Goal: Task Accomplishment & Management: Manage account settings

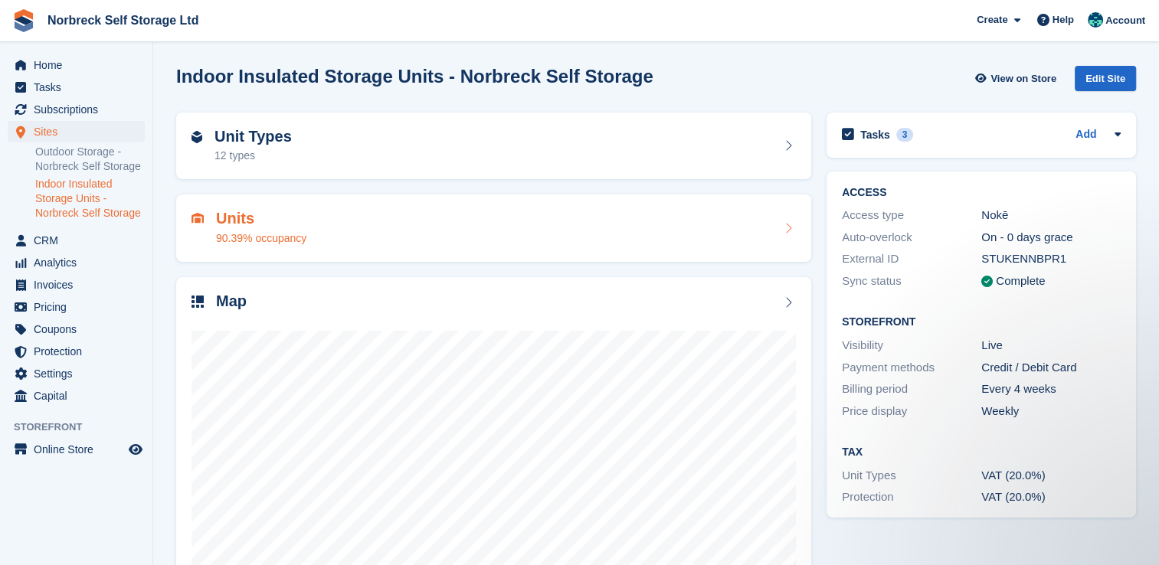
drag, startPoint x: 99, startPoint y: 152, endPoint x: 510, endPoint y: 210, distance: 415.2
click at [99, 152] on link "Outdoor Storage - Norbreck Self Storage" at bounding box center [90, 159] width 110 height 29
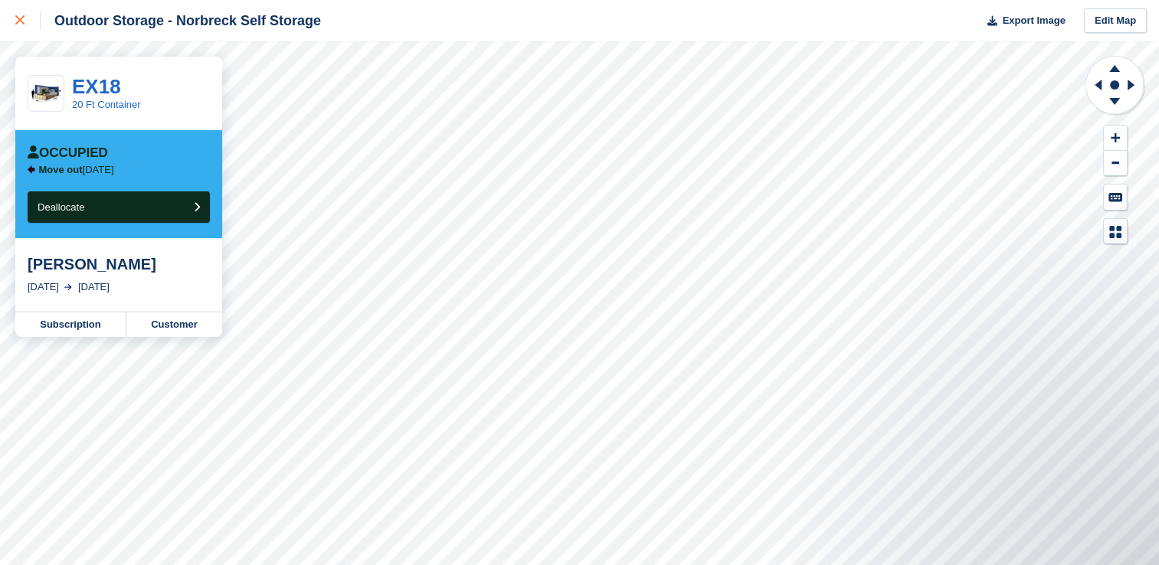
click at [25, 20] on div at bounding box center [27, 20] width 25 height 18
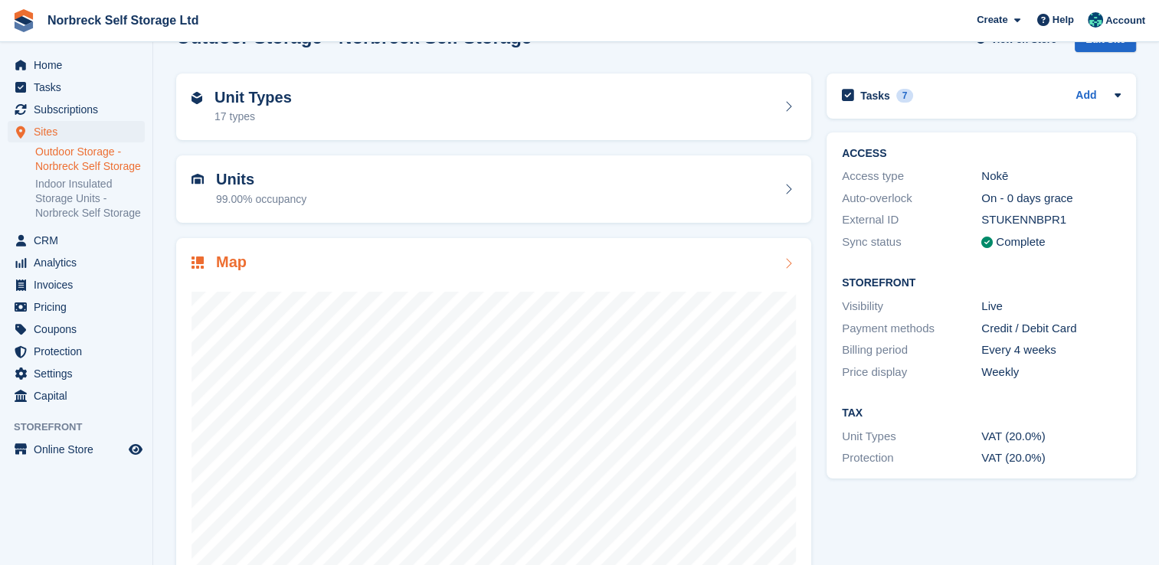
scroll to position [77, 0]
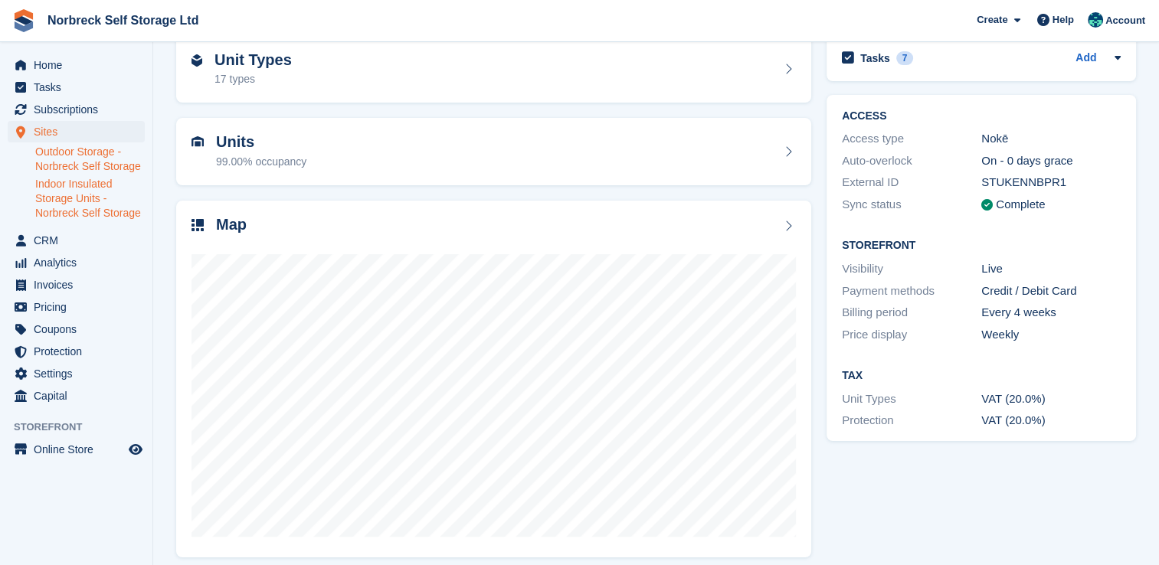
click at [101, 192] on link "Indoor Insulated Storage Units - Norbreck Self Storage" at bounding box center [90, 199] width 110 height 44
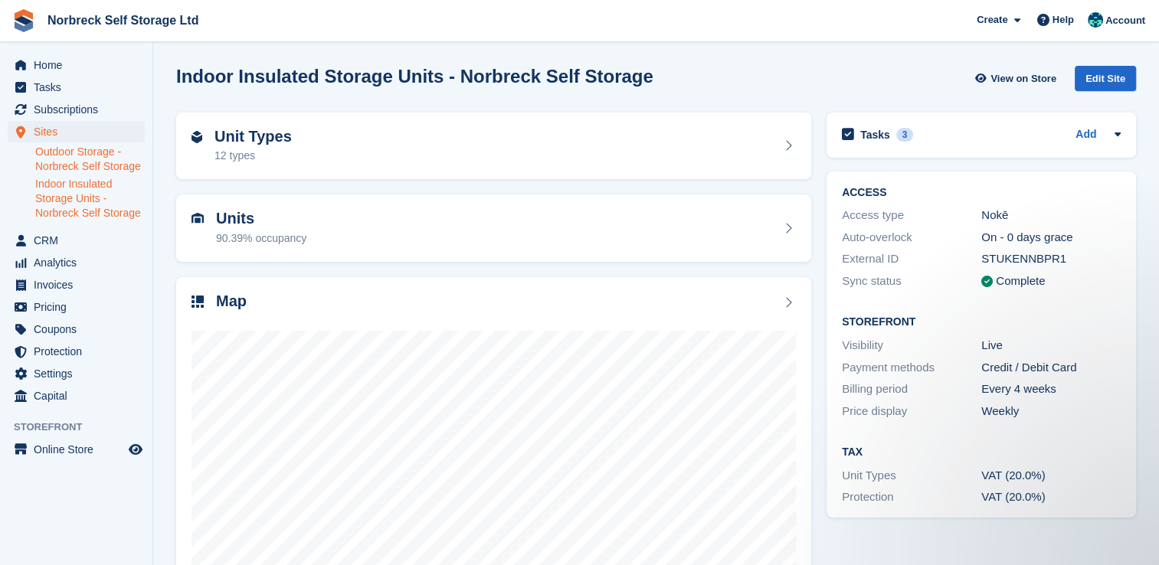
drag, startPoint x: 116, startPoint y: 162, endPoint x: 191, endPoint y: 168, distance: 74.5
click at [117, 162] on link "Outdoor Storage - Norbreck Self Storage" at bounding box center [90, 159] width 110 height 29
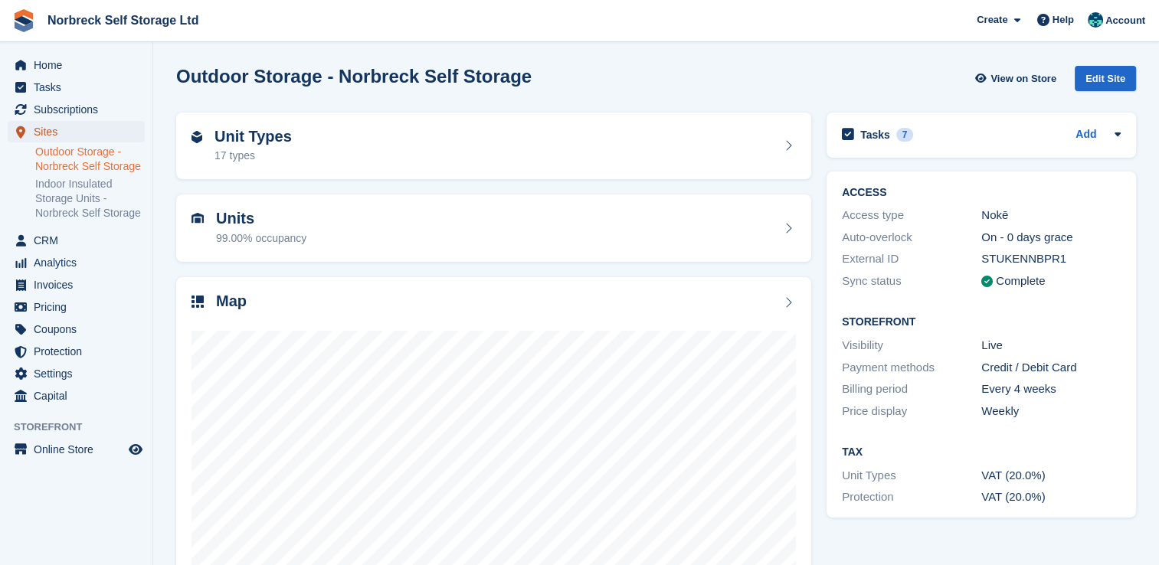
click at [99, 132] on span "Sites" at bounding box center [80, 131] width 92 height 21
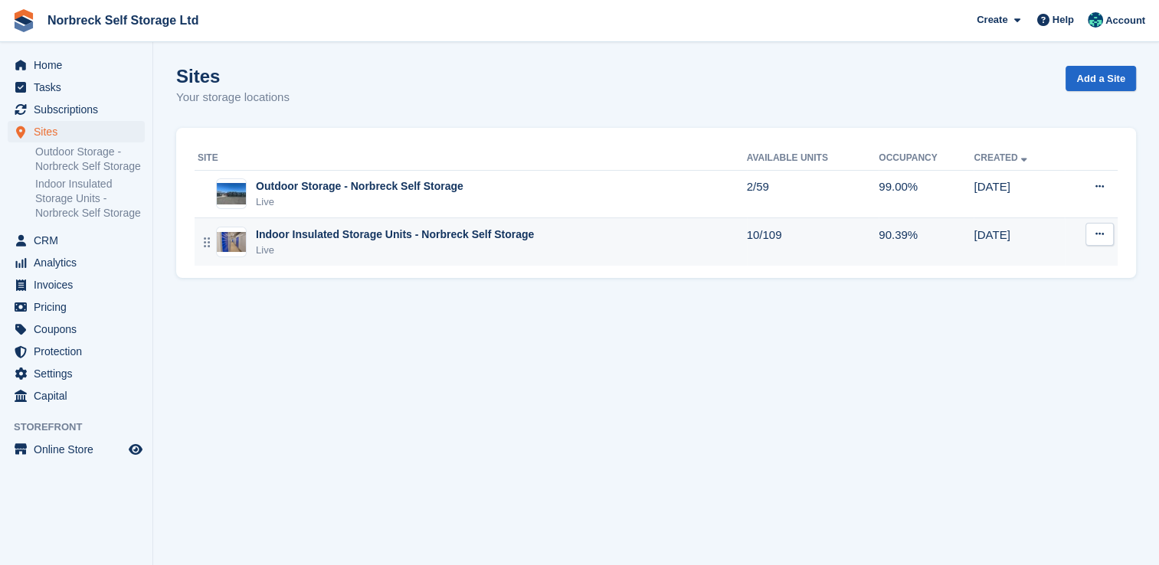
click at [468, 249] on div "Live" at bounding box center [395, 250] width 278 height 15
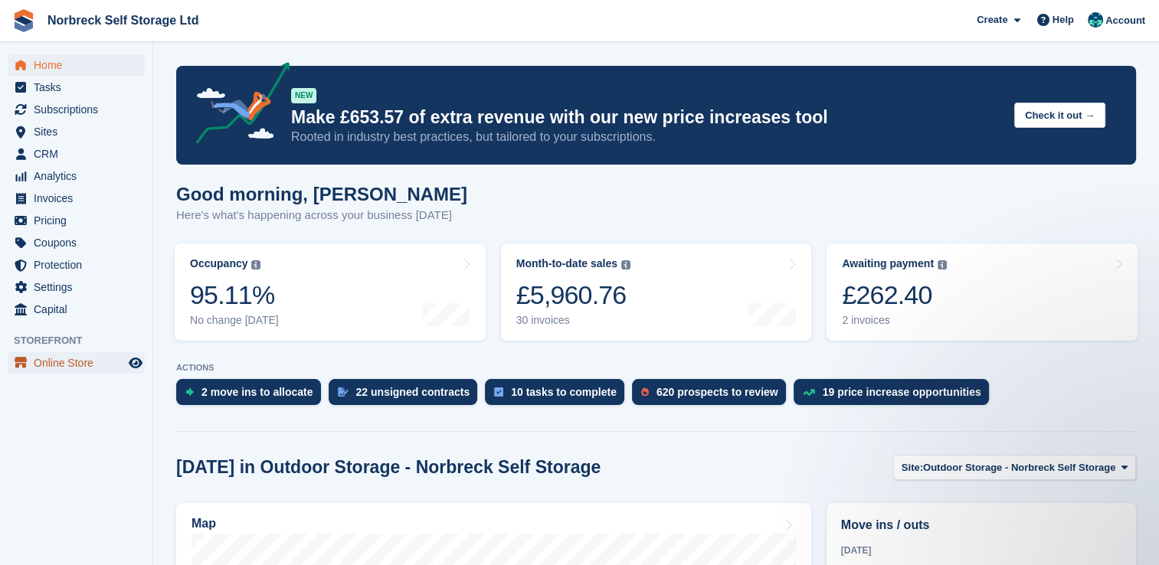
click at [56, 364] on span "Online Store" at bounding box center [80, 362] width 92 height 21
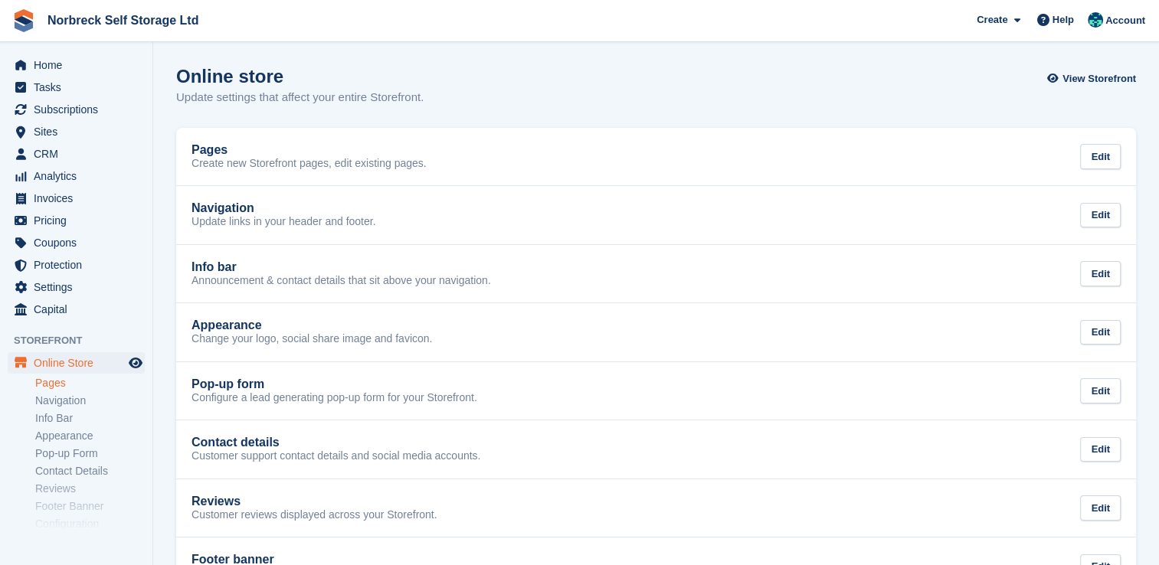
click at [50, 384] on link "Pages" at bounding box center [90, 383] width 110 height 15
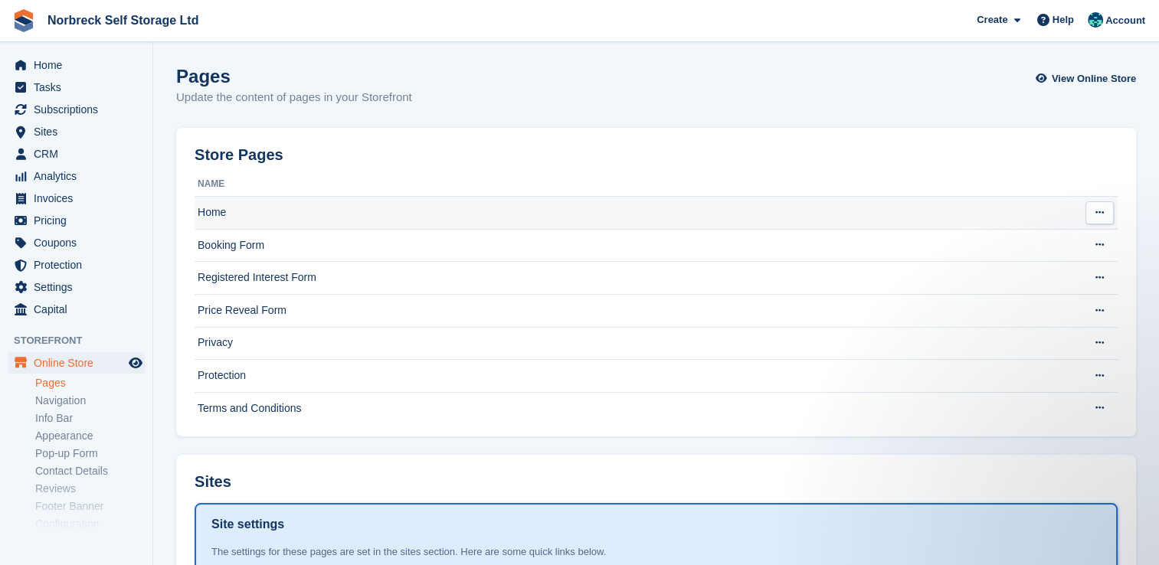
click at [356, 204] on td "Home" at bounding box center [633, 213] width 877 height 33
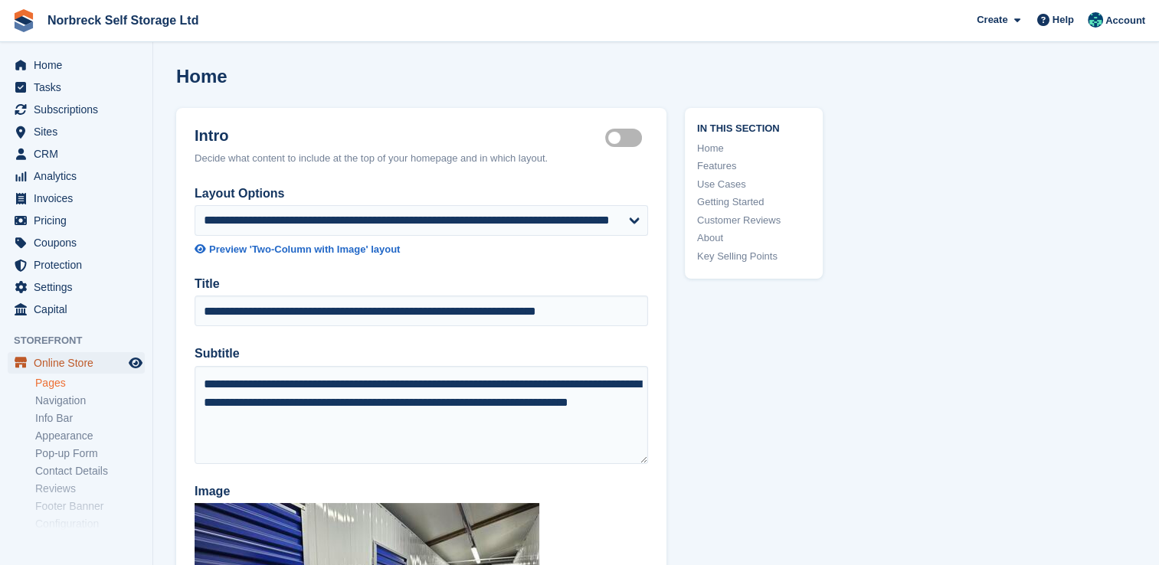
click at [51, 370] on span "Online Store" at bounding box center [80, 362] width 92 height 21
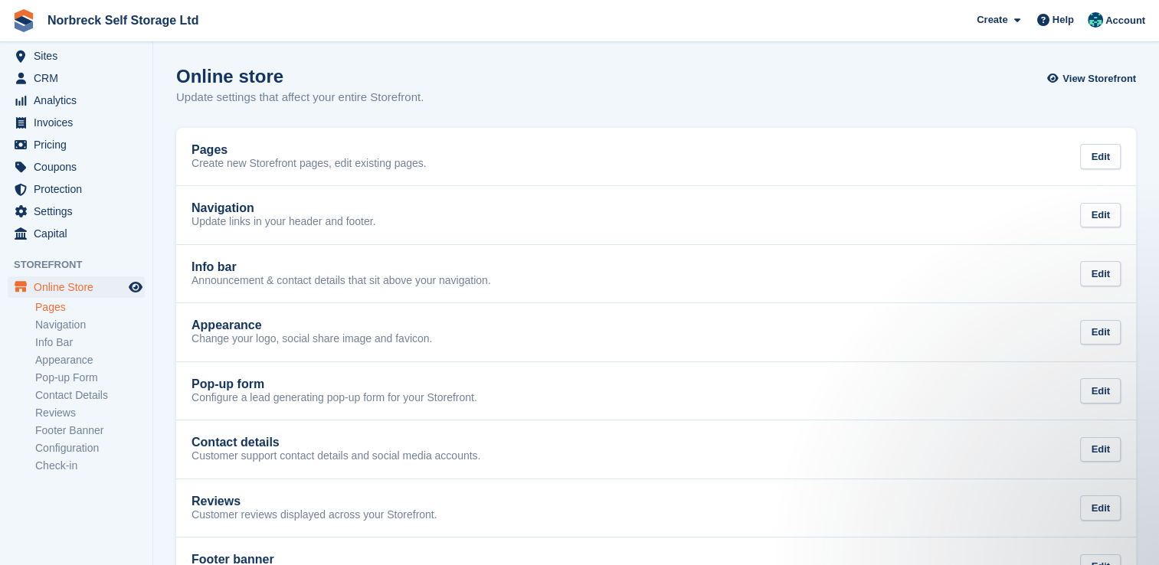
click at [67, 311] on link "Pages" at bounding box center [90, 307] width 110 height 15
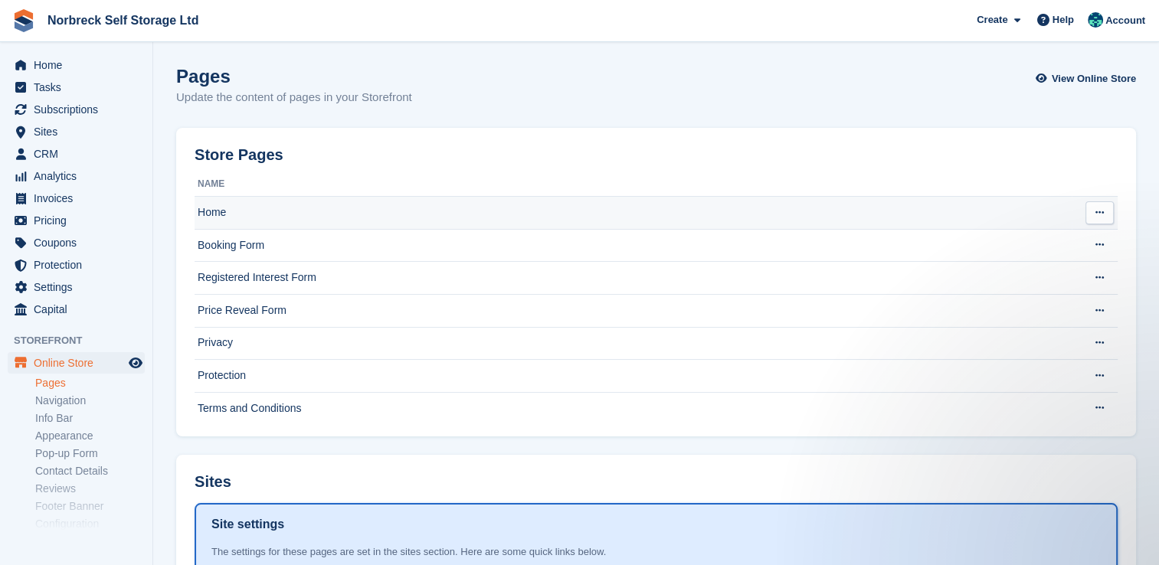
click at [370, 222] on td "Home" at bounding box center [633, 213] width 877 height 33
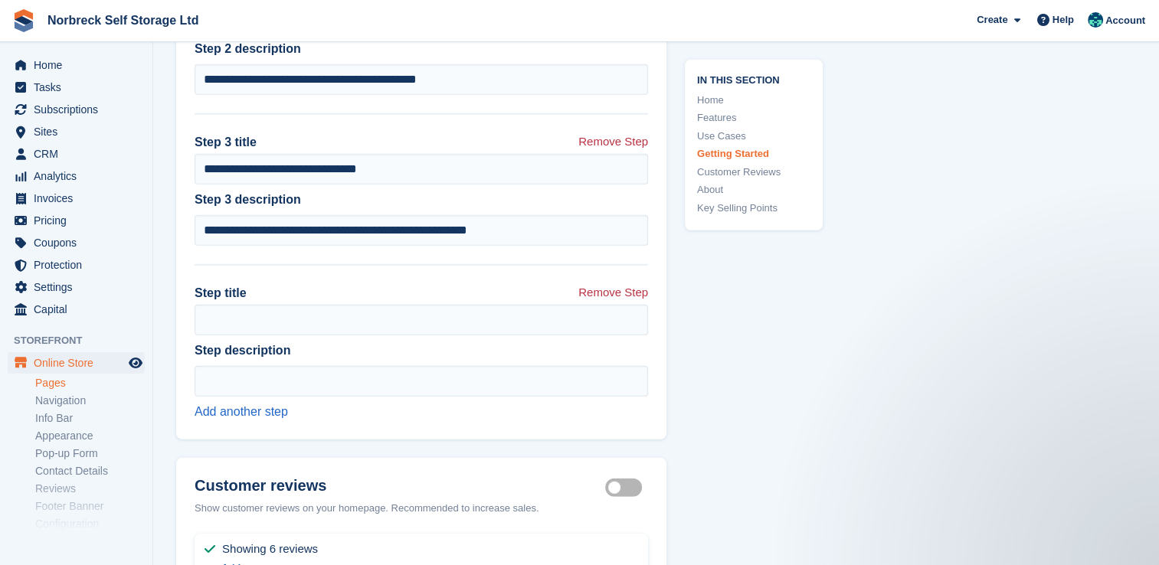
scroll to position [4212, 0]
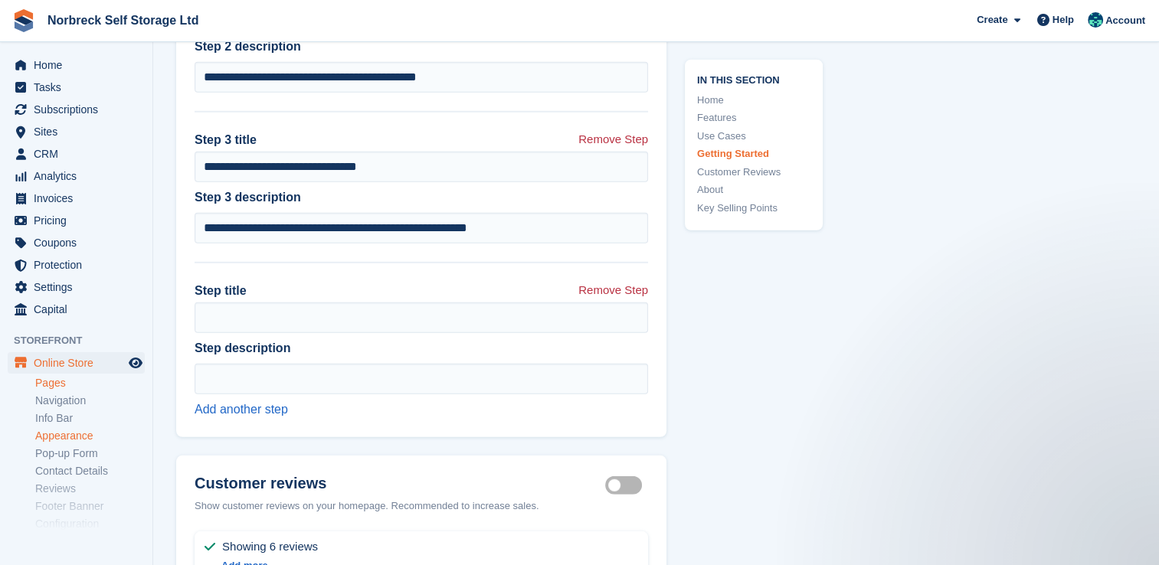
click at [65, 433] on link "Appearance" at bounding box center [90, 436] width 110 height 15
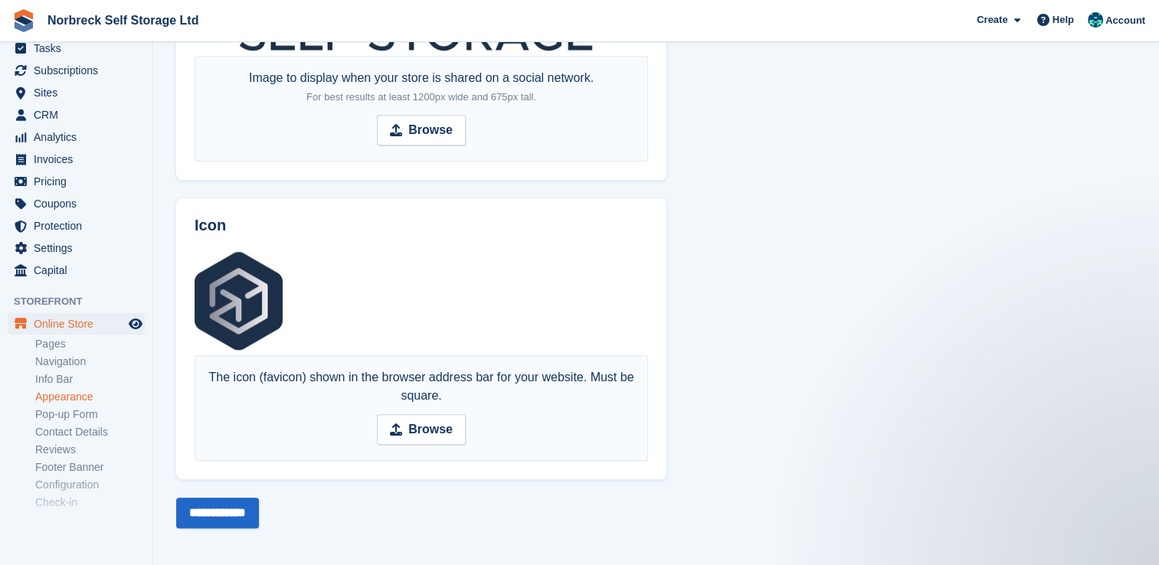
scroll to position [76, 0]
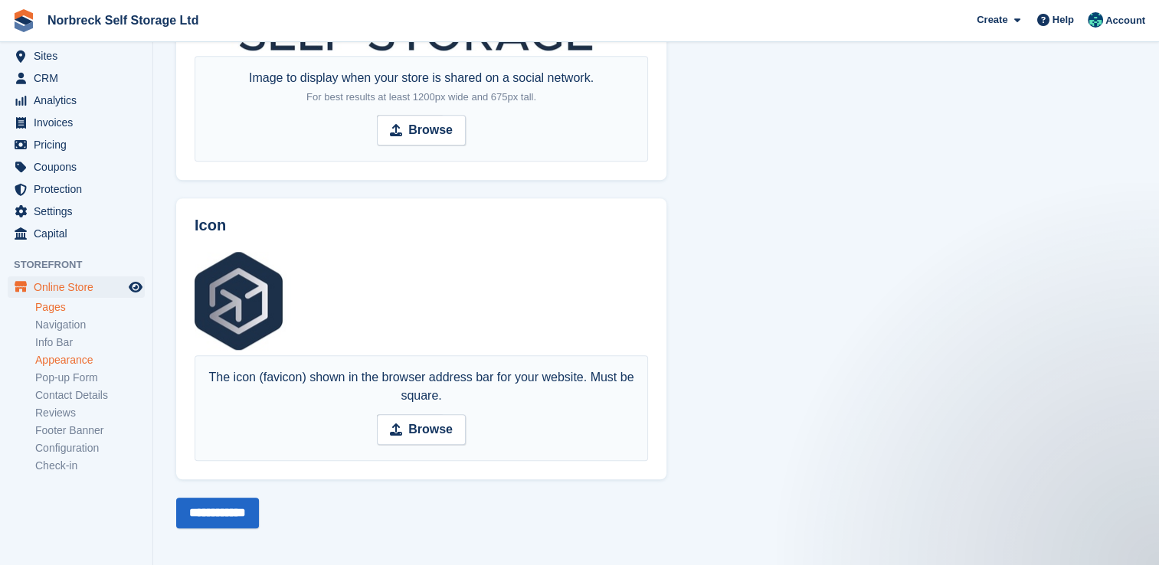
click at [68, 312] on link "Pages" at bounding box center [90, 307] width 110 height 15
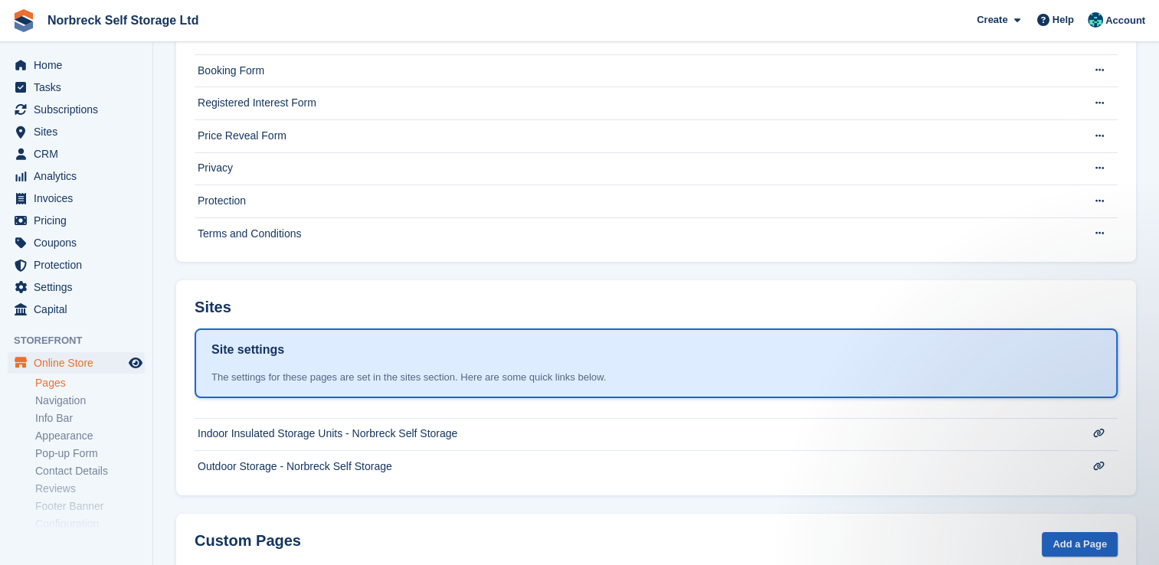
scroll to position [23, 0]
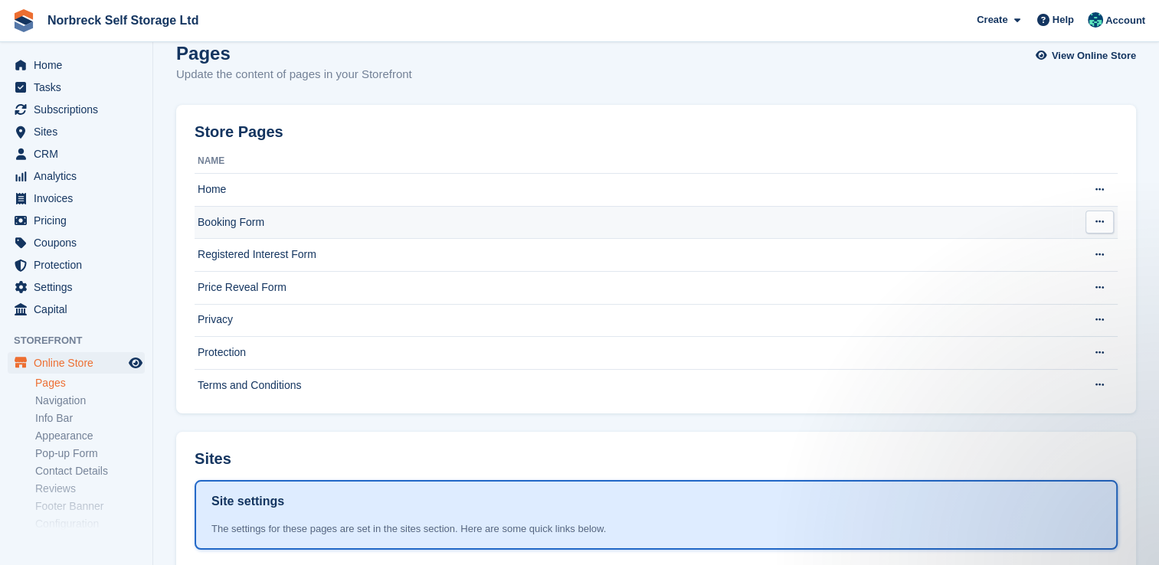
click at [305, 223] on td "Booking Form" at bounding box center [633, 222] width 877 height 33
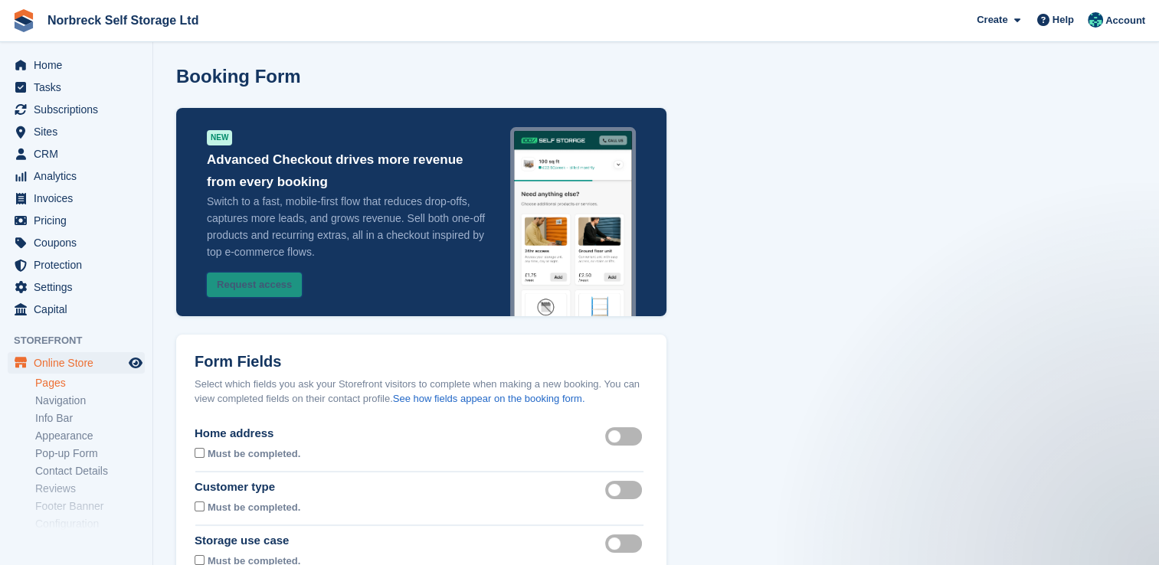
click at [273, 287] on button "Request access" at bounding box center [254, 285] width 95 height 25
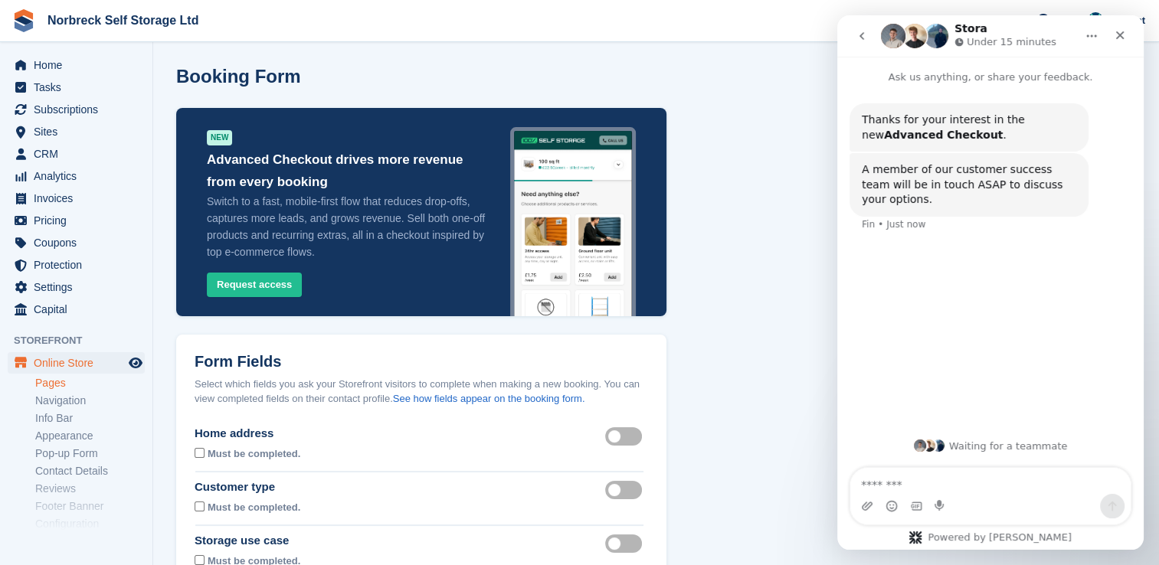
drag, startPoint x: 826, startPoint y: 457, endPoint x: 776, endPoint y: 449, distance: 50.5
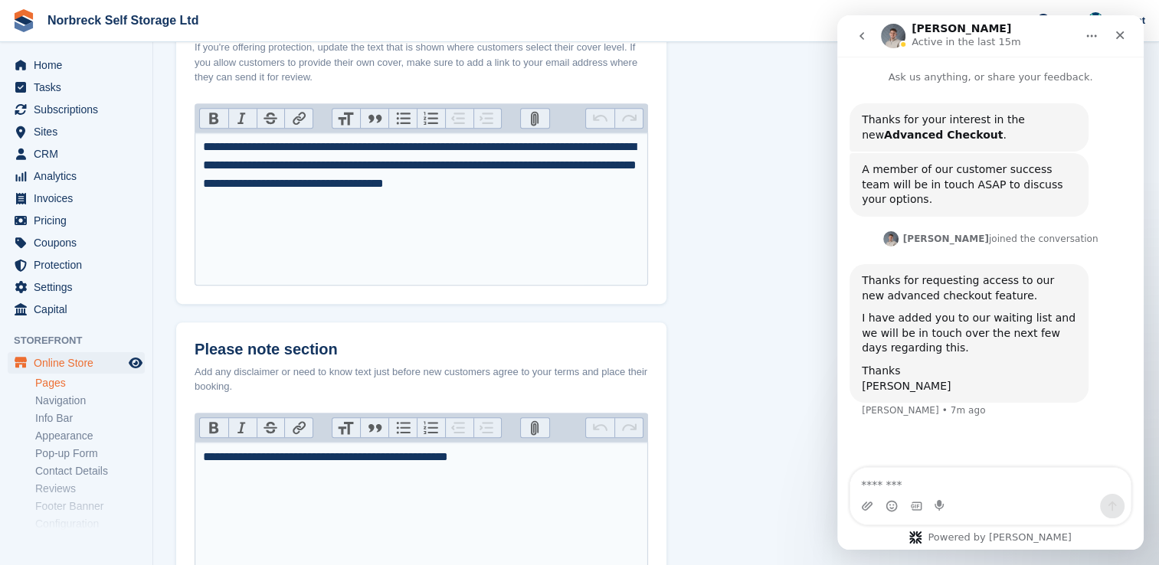
scroll to position [841, 0]
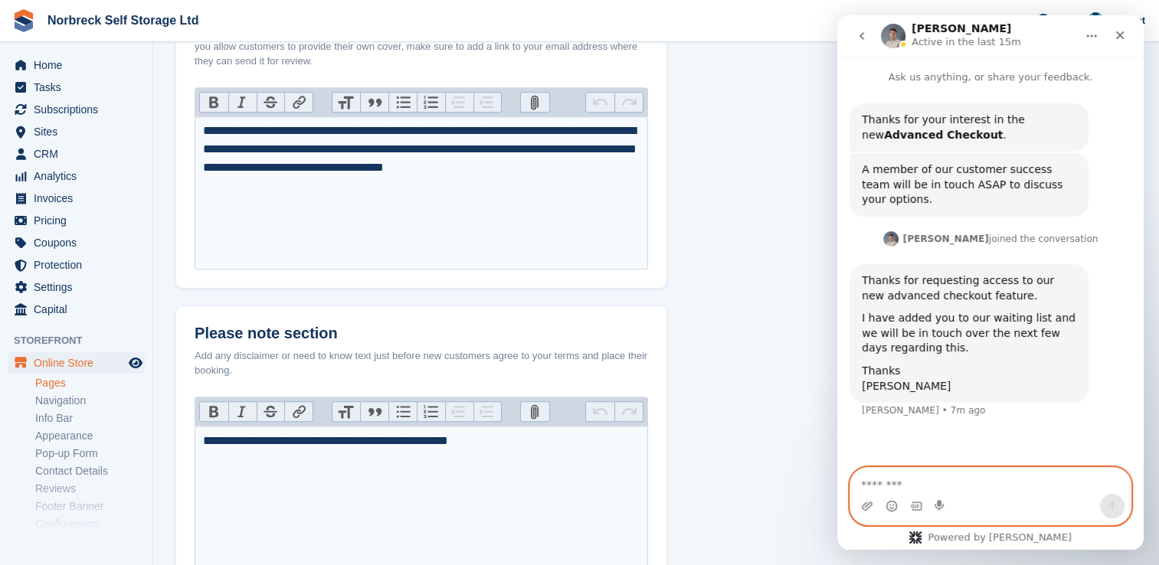
click at [1009, 485] on textarea "Message…" at bounding box center [990, 481] width 280 height 26
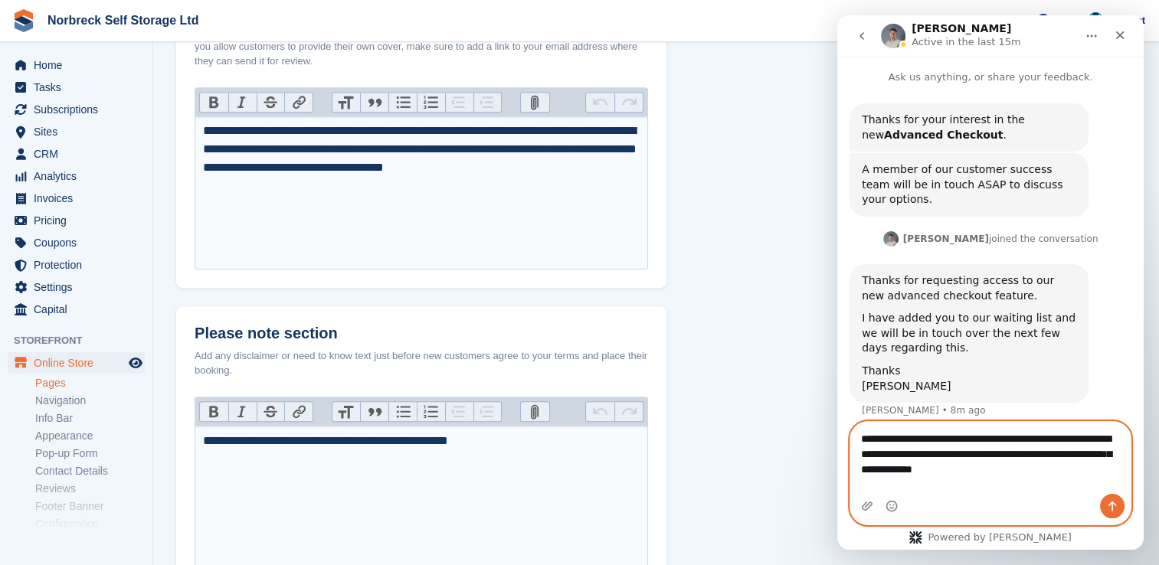
type textarea "**********"
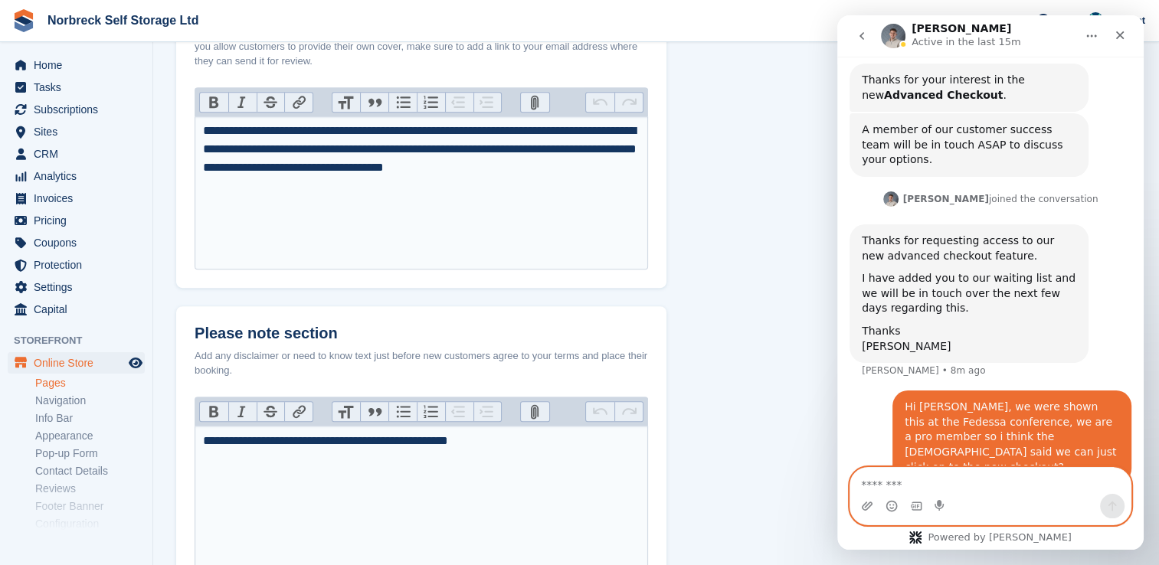
scroll to position [42, 0]
